Goal: Find specific page/section: Locate a particular part of the current website

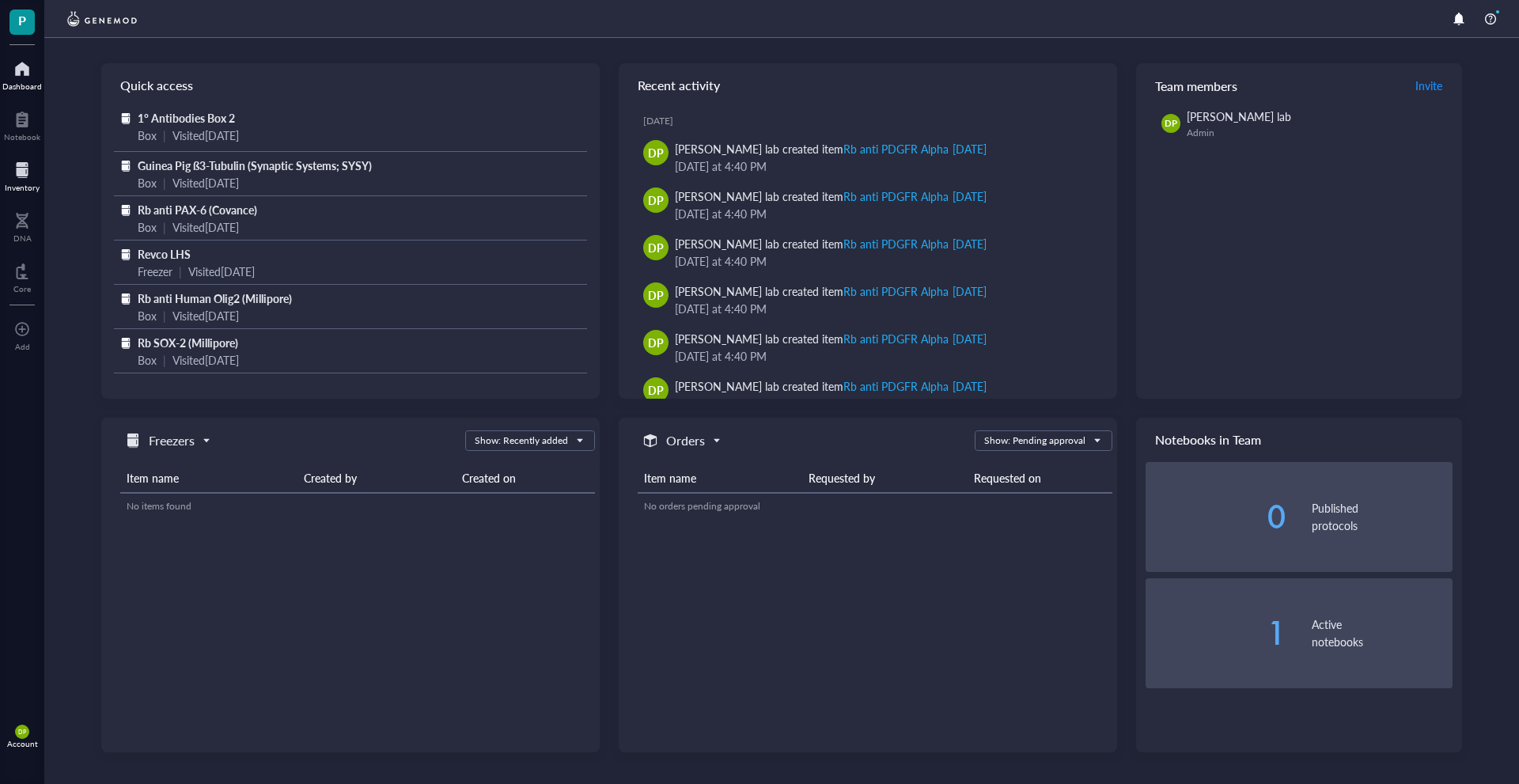
click at [24, 170] on div at bounding box center [22, 170] width 35 height 25
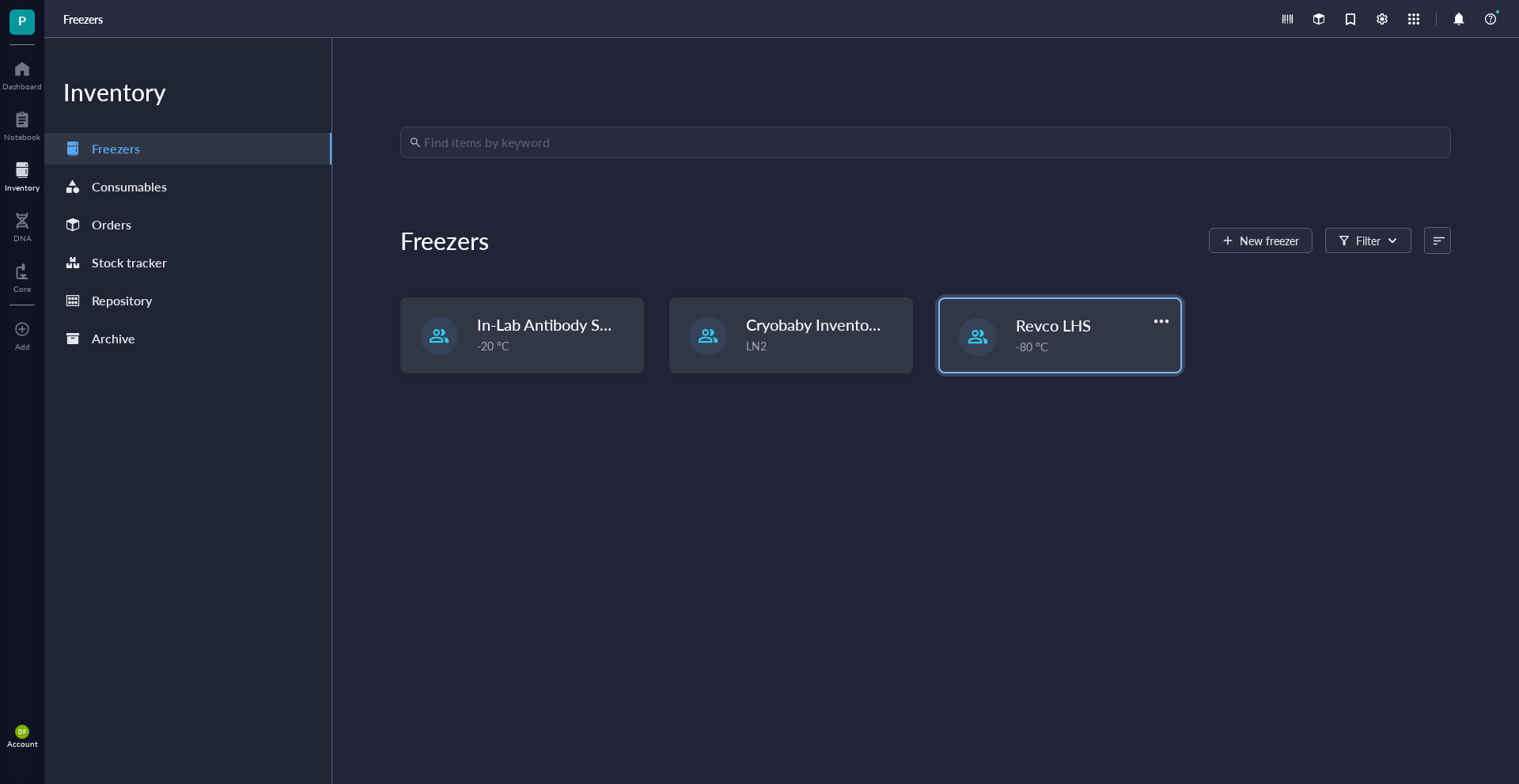
click at [998, 346] on div "Revco LHS -80 °C" at bounding box center [1060, 336] width 240 height 73
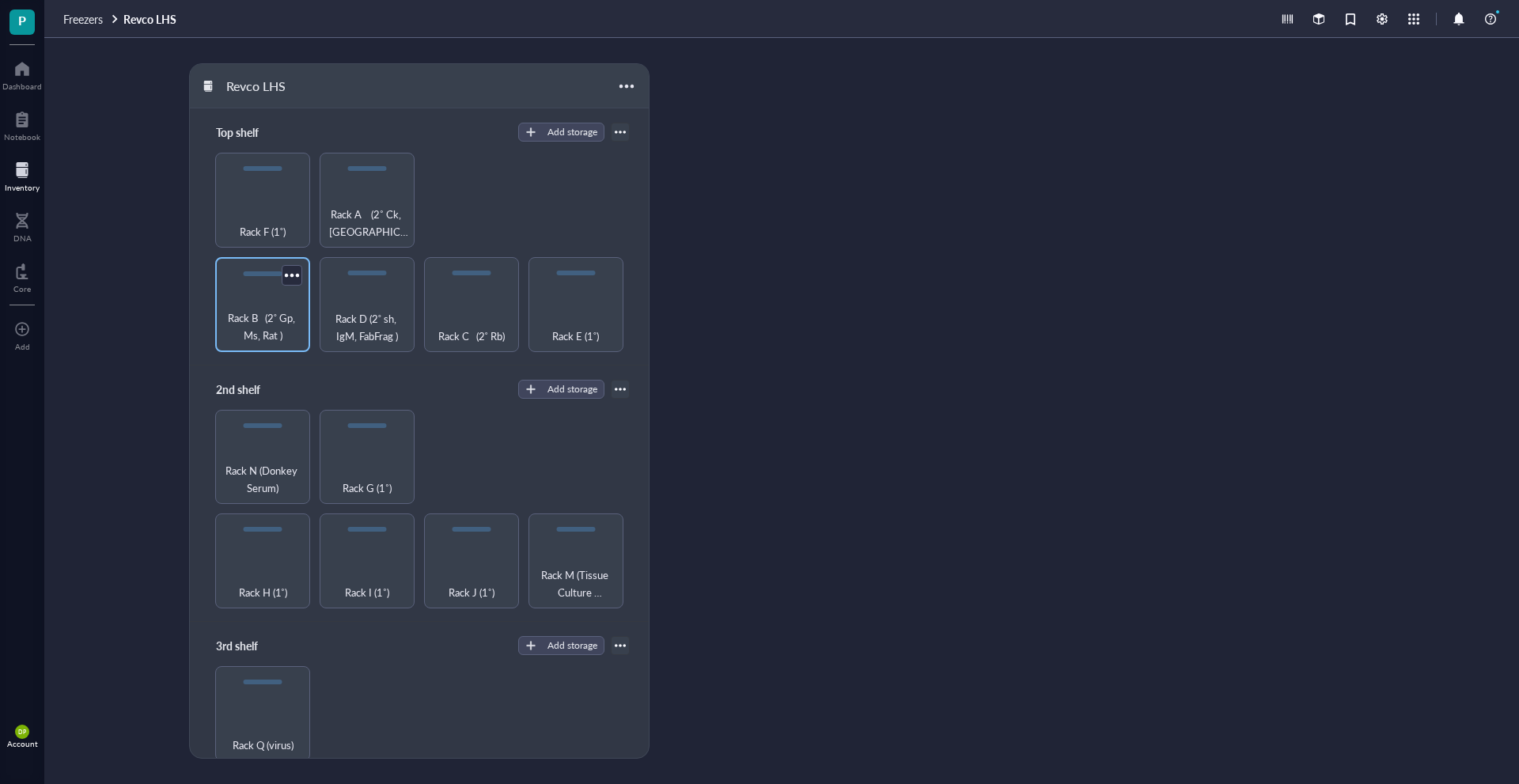
click at [259, 319] on span "Rack B (2˚ Gp, Ms, Rat )" at bounding box center [262, 326] width 79 height 35
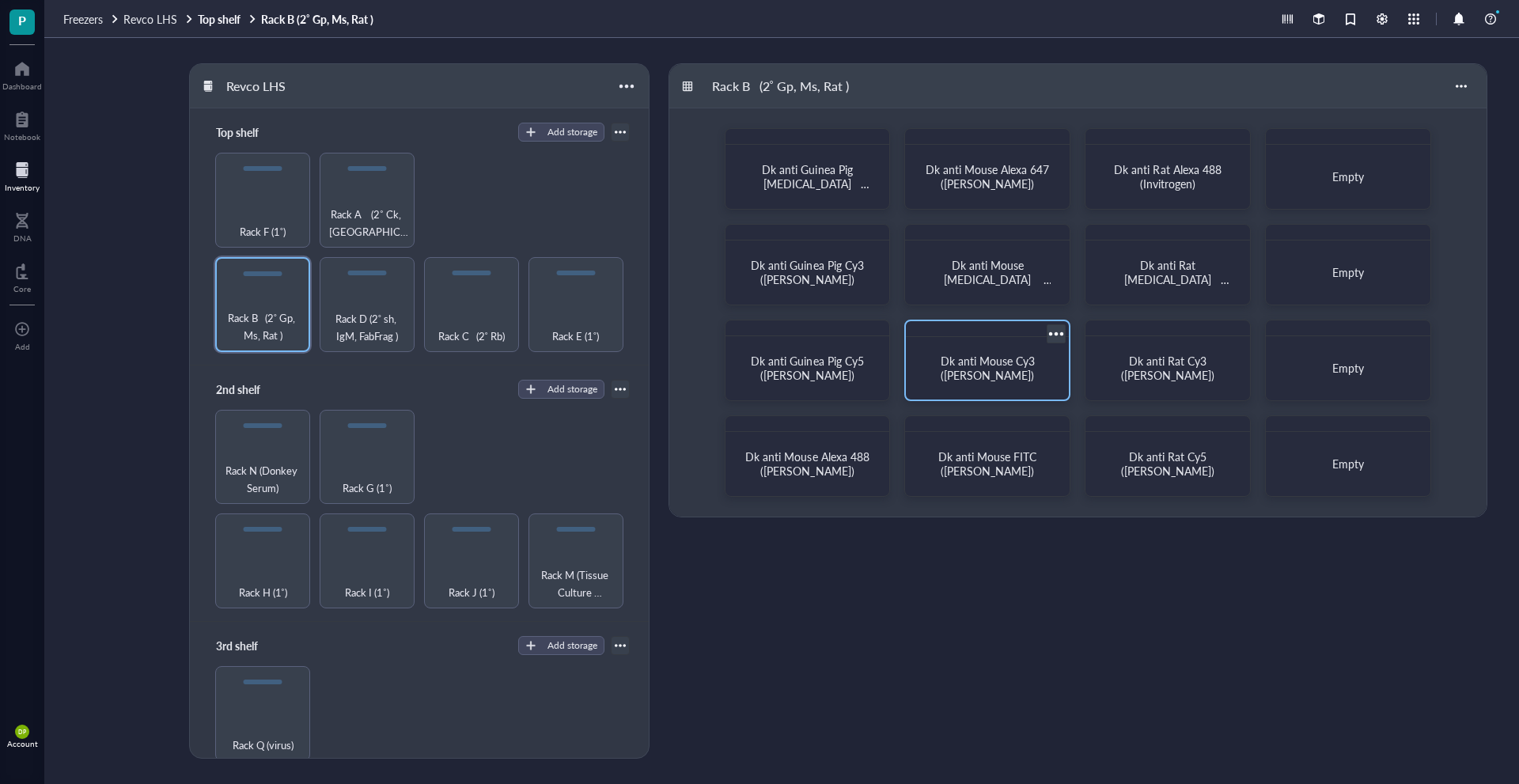
click at [1009, 360] on span "Dk anti Mouse Cy3 ([PERSON_NAME])" at bounding box center [992, 367] width 104 height 30
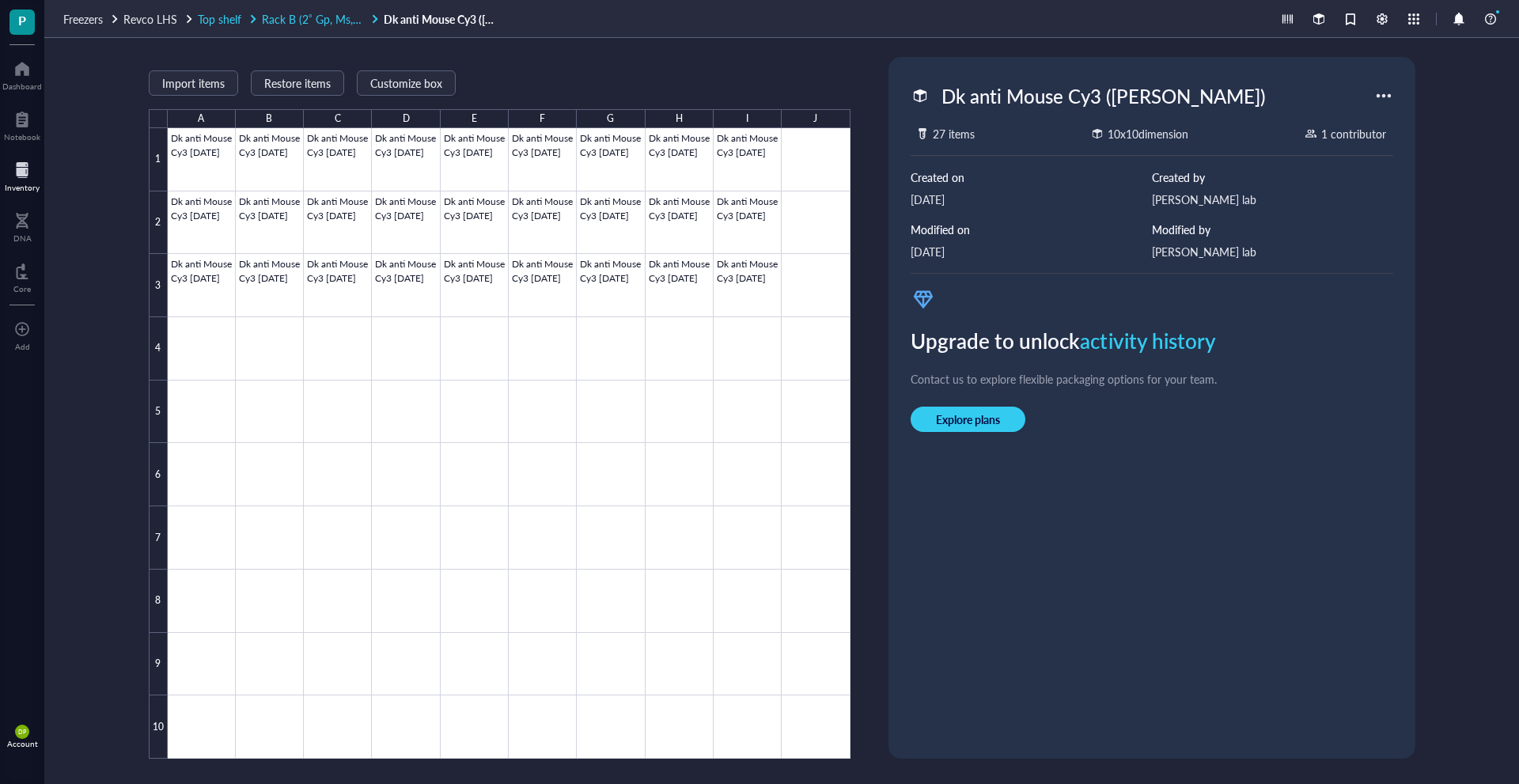
click at [286, 17] on span "Rack B (2˚ Gp, Ms, Rat )" at bounding box center [320, 19] width 118 height 16
